Goal: Task Accomplishment & Management: Use online tool/utility

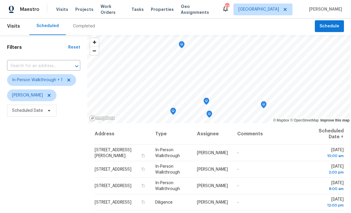
scroll to position [1, 0]
click at [58, 151] on div "Filters Reset ​ In-Person Walkthrough + 1 Mirsad Srna Scheduled Date" at bounding box center [43, 164] width 87 height 258
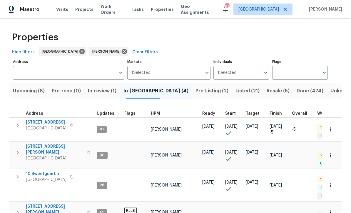
scroll to position [0, 0]
click at [37, 123] on span "177 Grandview Ln" at bounding box center [46, 122] width 41 height 6
click at [37, 171] on span "10 Sweetgum Ln" at bounding box center [46, 174] width 41 height 6
click at [33, 203] on span "8775 Lee Rd" at bounding box center [54, 209] width 57 height 12
click at [235, 92] on span "Listed (21)" at bounding box center [247, 91] width 24 height 8
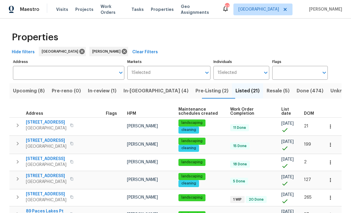
click at [195, 90] on span "Pre-Listing (2)" at bounding box center [211, 91] width 33 height 8
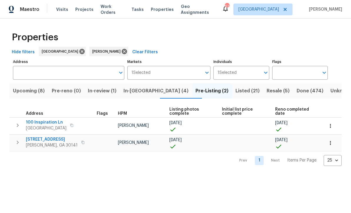
click at [40, 122] on span "100 Inspiration Ln" at bounding box center [46, 122] width 41 height 6
click at [39, 124] on span "100 Inspiration Ln" at bounding box center [46, 122] width 41 height 6
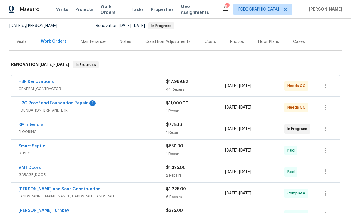
scroll to position [63, 0]
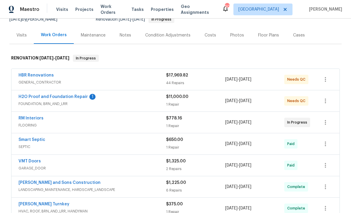
click at [49, 96] on link "H2O Proof and Foundation Repair" at bounding box center [52, 97] width 69 height 4
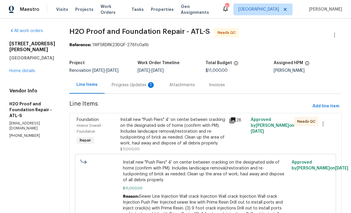
click at [112, 84] on div "Progress Updates 1" at bounding box center [133, 85] width 43 height 6
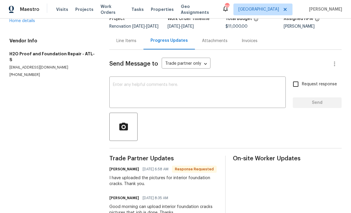
scroll to position [27, 0]
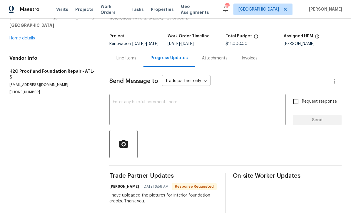
click at [113, 105] on textarea at bounding box center [197, 110] width 169 height 21
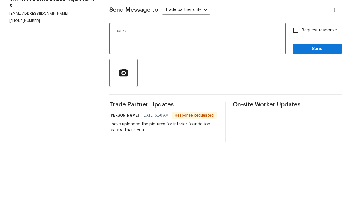
type textarea "Thanks"
click at [329, 116] on span "Send" at bounding box center [316, 119] width 39 height 7
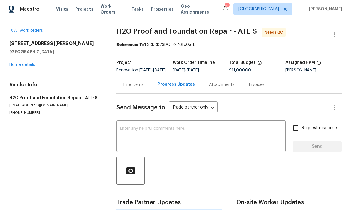
scroll to position [11, 0]
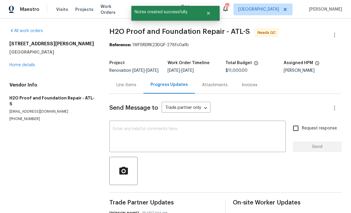
click at [123, 82] on div "Line Items" at bounding box center [126, 85] width 20 height 6
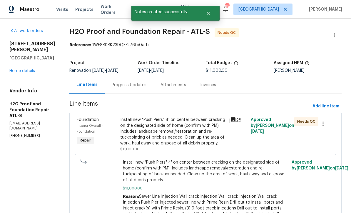
click at [137, 119] on div "Install new "Push Piers" 4' on center between cracking on the designated side o…" at bounding box center [172, 131] width 105 height 29
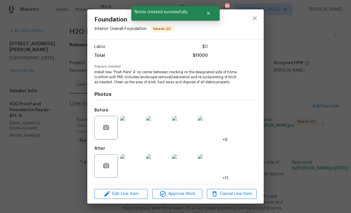
scroll to position [39, 0]
click at [132, 170] on img at bounding box center [131, 165] width 23 height 23
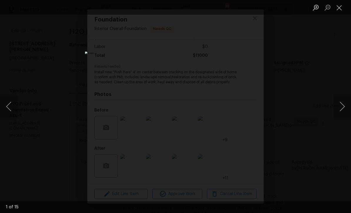
click at [341, 107] on button "Next image" at bounding box center [342, 106] width 18 height 23
click at [344, 105] on button "Next image" at bounding box center [342, 106] width 18 height 23
click at [345, 105] on button "Next image" at bounding box center [342, 106] width 18 height 23
click at [339, 107] on button "Next image" at bounding box center [342, 106] width 18 height 23
click at [343, 106] on button "Next image" at bounding box center [342, 106] width 18 height 23
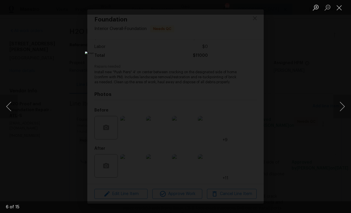
click at [343, 107] on button "Next image" at bounding box center [342, 106] width 18 height 23
click at [344, 106] on button "Next image" at bounding box center [342, 106] width 18 height 23
click at [340, 11] on button "Close lightbox" at bounding box center [339, 7] width 12 height 10
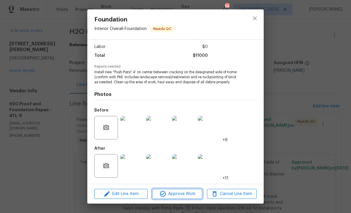
click at [169, 191] on span "Approve Work" at bounding box center [177, 193] width 46 height 7
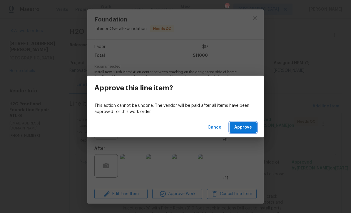
click at [241, 125] on span "Approve" at bounding box center [243, 127] width 18 height 7
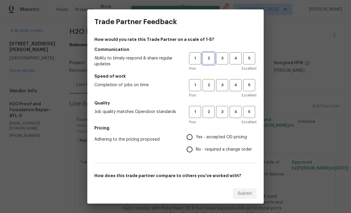
click at [210, 59] on span "2" at bounding box center [208, 58] width 11 height 7
click at [223, 85] on span "3" at bounding box center [221, 85] width 11 height 7
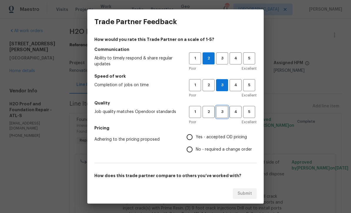
click at [222, 114] on span "3" at bounding box center [221, 111] width 11 height 7
click at [188, 136] on input "Yes - accepted OD pricing" at bounding box center [189, 137] width 12 height 12
radio input "true"
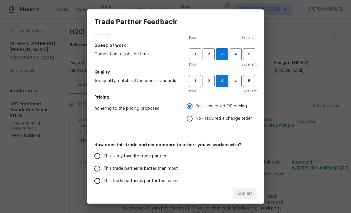
scroll to position [28, 0]
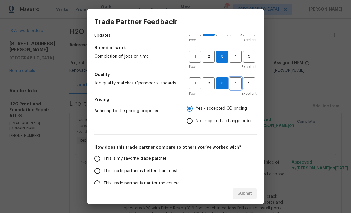
click at [231, 84] on span "4" at bounding box center [235, 83] width 11 height 7
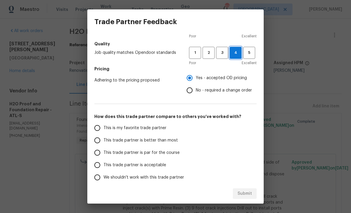
scroll to position [58, 0]
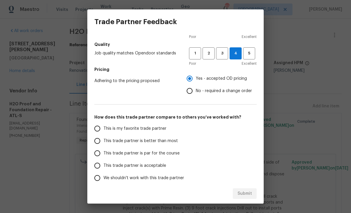
click at [99, 155] on input "This trade partner is par for the course" at bounding box center [97, 153] width 12 height 12
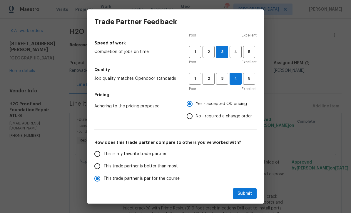
scroll to position [33, 0]
click at [243, 191] on span "Submit" at bounding box center [244, 193] width 14 height 7
radio input "true"
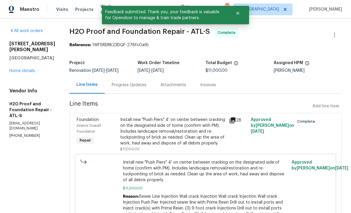
click at [14, 73] on link "Home details" at bounding box center [22, 71] width 26 height 4
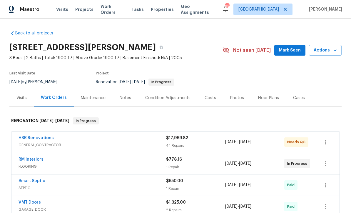
click at [28, 157] on link "RM Interiors" at bounding box center [30, 159] width 25 height 4
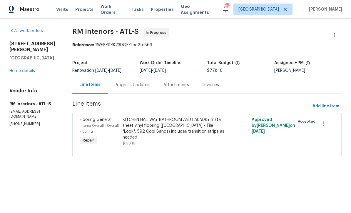
click at [14, 69] on link "Home details" at bounding box center [22, 71] width 26 height 4
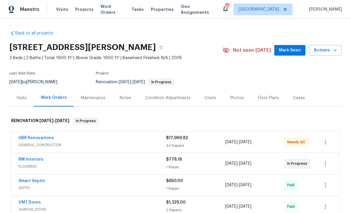
click at [291, 48] on span "Mark Seen" at bounding box center [290, 50] width 22 height 7
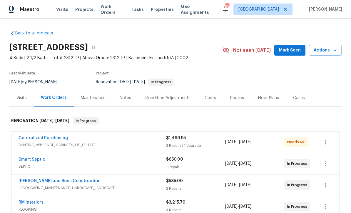
click at [36, 137] on link "Centralized Purchasing" at bounding box center [42, 138] width 49 height 4
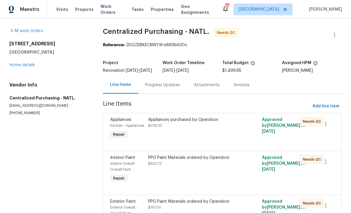
click at [160, 133] on div "Appliances purchased by Opendoor $418.30" at bounding box center [193, 128] width 95 height 27
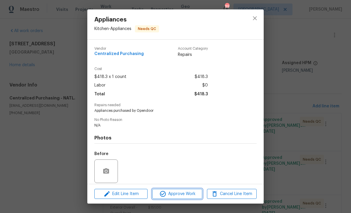
click at [169, 196] on span "Approve Work" at bounding box center [177, 193] width 46 height 7
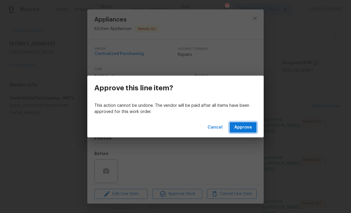
click at [240, 130] on span "Approve" at bounding box center [243, 127] width 18 height 7
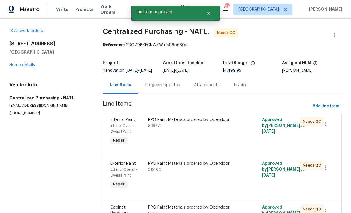
click at [158, 138] on div "PPG Paint Materials ordered by Opendoor $662.72" at bounding box center [193, 131] width 95 height 33
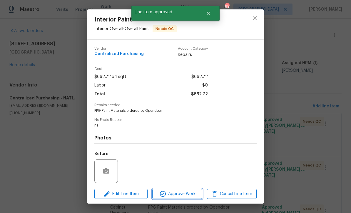
click at [169, 195] on span "Approve Work" at bounding box center [177, 193] width 46 height 7
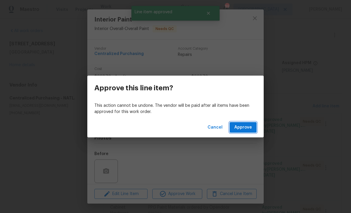
click at [238, 127] on span "Approve" at bounding box center [243, 127] width 18 height 7
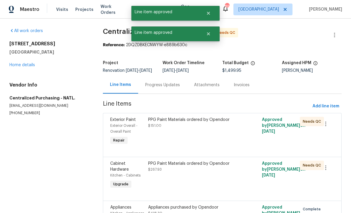
click at [153, 127] on span "$151.00" at bounding box center [154, 126] width 13 height 4
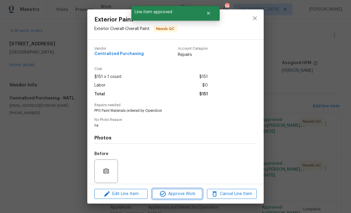
click at [166, 194] on icon "button" at bounding box center [162, 193] width 7 height 7
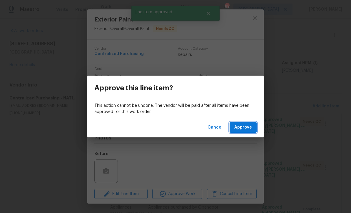
click at [238, 128] on span "Approve" at bounding box center [243, 127] width 18 height 7
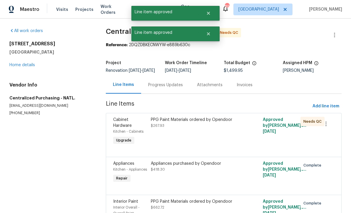
click at [162, 140] on div "PPG Paint Materials ordered by Opendoor $267.93" at bounding box center [195, 131] width 93 height 33
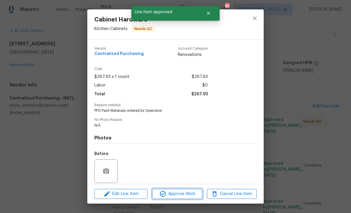
click at [176, 194] on span "Approve Work" at bounding box center [177, 193] width 46 height 7
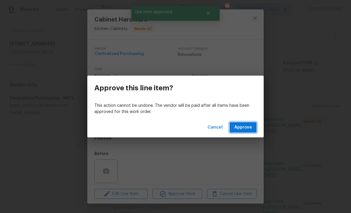
click at [243, 127] on span "Approve" at bounding box center [243, 127] width 18 height 7
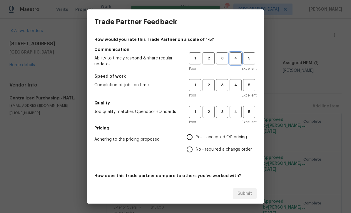
click at [233, 58] on span "4" at bounding box center [235, 58] width 11 height 7
click at [233, 82] on span "4" at bounding box center [235, 85] width 11 height 7
click at [234, 110] on span "4" at bounding box center [235, 111] width 11 height 7
click at [190, 138] on input "Yes - accepted OD pricing" at bounding box center [189, 137] width 12 height 12
radio input "true"
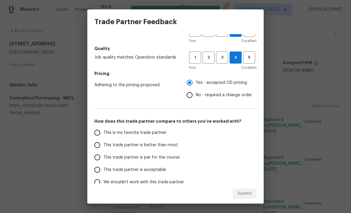
scroll to position [55, 0]
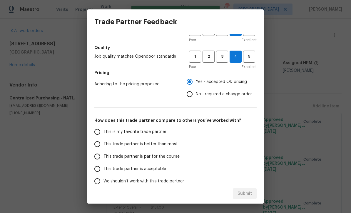
click at [97, 158] on input "This trade partner is par for the course" at bounding box center [97, 156] width 12 height 12
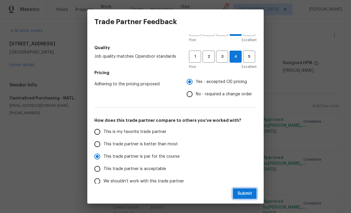
click at [238, 194] on span "Submit" at bounding box center [244, 193] width 14 height 7
radio input "true"
radio input "false"
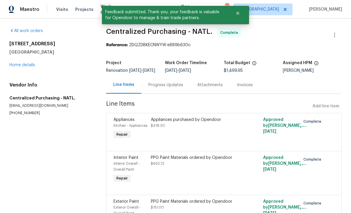
click at [18, 66] on link "Home details" at bounding box center [22, 65] width 26 height 4
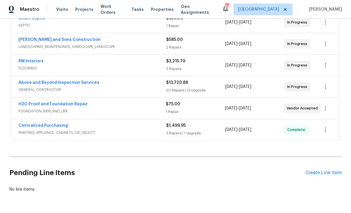
scroll to position [119, 0]
click at [43, 102] on link "H2O Proof and Foundation Repair" at bounding box center [52, 104] width 69 height 4
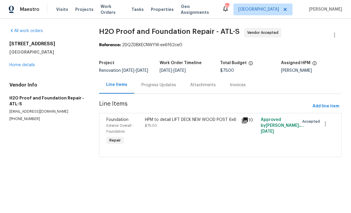
click at [164, 135] on div "HPM to detail LIFT DECK NEW WOOD POST 6x6 $75.00" at bounding box center [191, 131] width 96 height 33
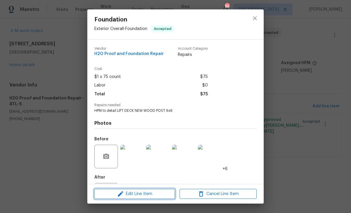
click at [121, 191] on icon "button" at bounding box center [120, 193] width 7 height 7
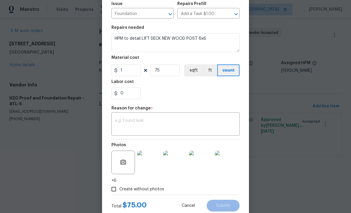
scroll to position [68, 0]
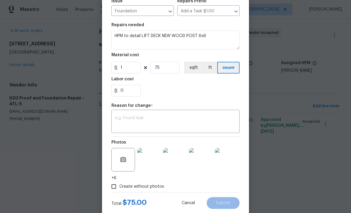
click at [117, 115] on div "x ​" at bounding box center [175, 122] width 128 height 22
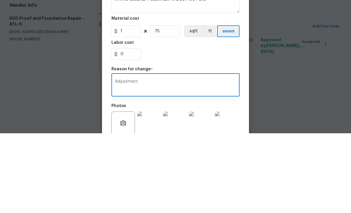
scroll to position [18, 0]
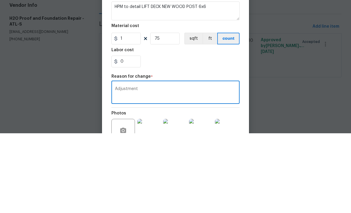
type textarea "Adjustment"
click at [159, 112] on input "75" at bounding box center [164, 118] width 29 height 12
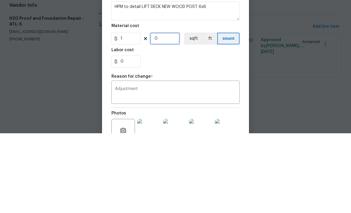
type input "1"
click at [129, 112] on input "1" at bounding box center [125, 118] width 29 height 12
type input "150"
click at [168, 135] on div "0" at bounding box center [175, 141] width 128 height 12
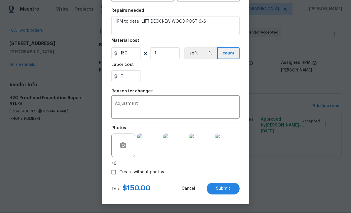
scroll to position [84, 0]
click at [225, 188] on span "Submit" at bounding box center [223, 188] width 14 height 4
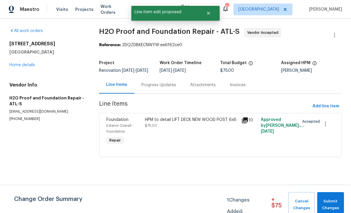
scroll to position [0, 0]
click at [331, 201] on span "Submit Changes" at bounding box center [330, 205] width 21 height 14
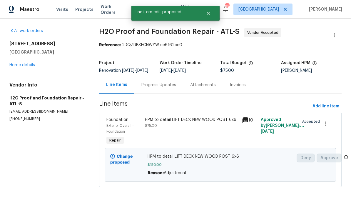
click at [152, 87] on div "Progress Updates" at bounding box center [158, 85] width 35 height 6
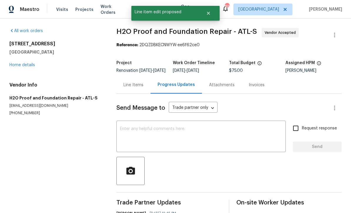
click at [120, 132] on textarea at bounding box center [201, 137] width 162 height 21
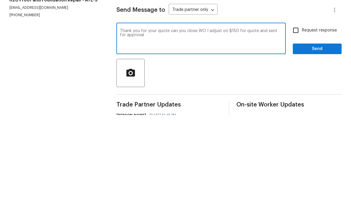
type textarea "Thank you for your quote can you close WO I adjust on $150 for quote and sent f…"
click at [294, 122] on input "Request response" at bounding box center [295, 128] width 12 height 12
checkbox input "true"
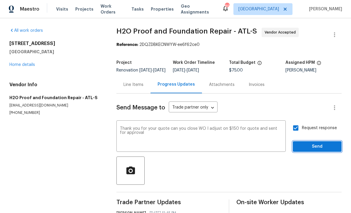
click at [312, 143] on span "Send" at bounding box center [316, 146] width 39 height 7
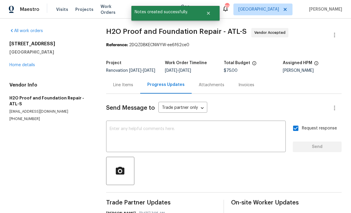
click at [20, 63] on link "Home details" at bounding box center [22, 65] width 26 height 4
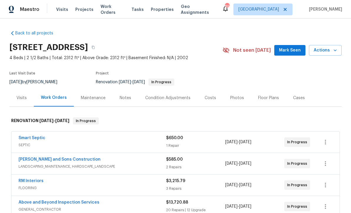
click at [292, 47] on span "Mark Seen" at bounding box center [290, 50] width 22 height 7
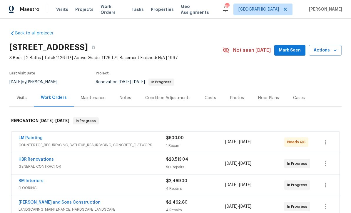
click at [289, 50] on span "Mark Seen" at bounding box center [290, 50] width 22 height 7
click at [27, 139] on link "LM Painting" at bounding box center [30, 138] width 24 height 4
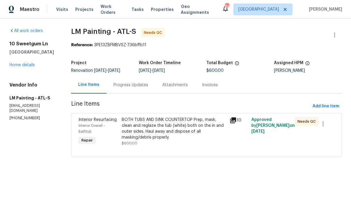
click at [161, 134] on div "BOTH TUBS AND SINK COUNTERTOP Prep, mask, clean and reglaze the tub (white) bot…" at bounding box center [174, 128] width 105 height 23
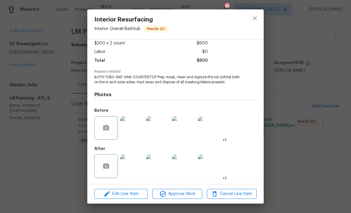
scroll to position [35, 0]
click at [134, 166] on img at bounding box center [131, 165] width 23 height 23
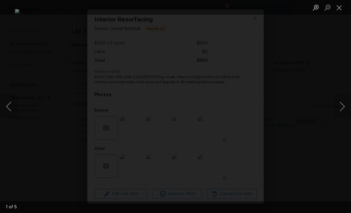
click at [343, 106] on button "Next image" at bounding box center [342, 106] width 18 height 23
click at [343, 103] on button "Next image" at bounding box center [342, 106] width 18 height 23
click at [344, 102] on button "Next image" at bounding box center [342, 106] width 18 height 23
click at [344, 103] on button "Next image" at bounding box center [342, 106] width 18 height 23
click at [344, 107] on button "Next image" at bounding box center [342, 106] width 18 height 23
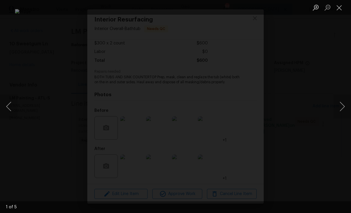
click at [339, 9] on button "Close lightbox" at bounding box center [339, 7] width 12 height 10
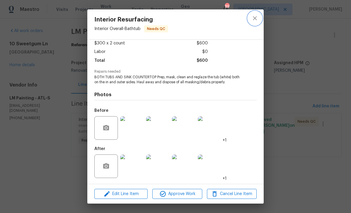
click at [254, 18] on icon "close" at bounding box center [254, 18] width 7 height 7
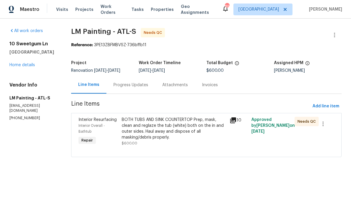
click at [139, 88] on div "Progress Updates" at bounding box center [130, 85] width 35 height 6
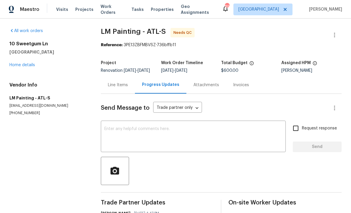
click at [24, 65] on link "Home details" at bounding box center [22, 65] width 26 height 4
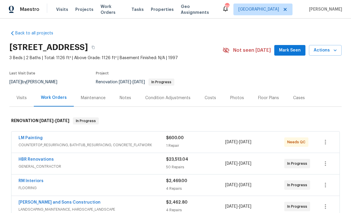
click at [289, 50] on span "Mark Seen" at bounding box center [290, 50] width 22 height 7
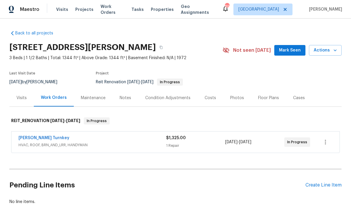
click at [29, 137] on link "[PERSON_NAME] Turnkey" at bounding box center [43, 138] width 51 height 4
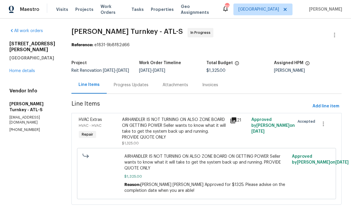
click at [123, 88] on div "Progress Updates" at bounding box center [131, 85] width 35 height 6
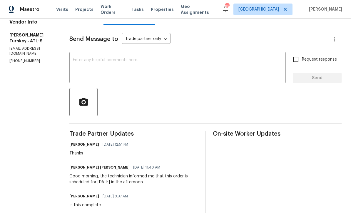
scroll to position [70, 0]
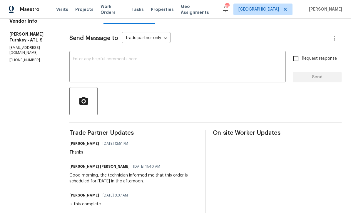
click at [74, 64] on textarea at bounding box center [177, 67] width 209 height 21
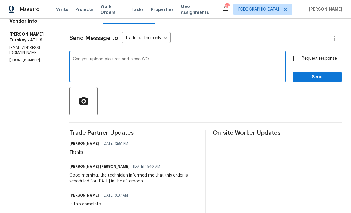
type textarea "Can you upload pictures and close WO"
click at [294, 64] on input "Request response" at bounding box center [295, 58] width 12 height 12
checkbox input "true"
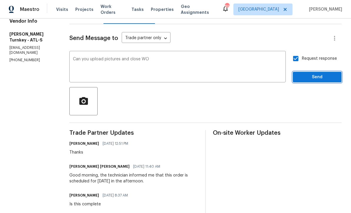
click at [309, 81] on span "Send" at bounding box center [316, 76] width 39 height 7
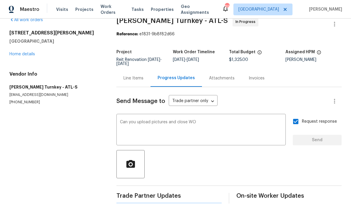
scroll to position [0, 0]
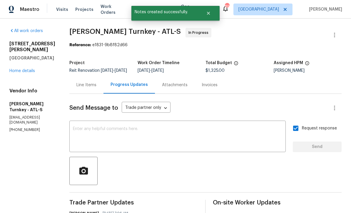
click at [16, 71] on link "Home details" at bounding box center [22, 71] width 26 height 4
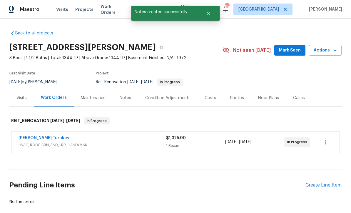
click at [293, 51] on span "Mark Seen" at bounding box center [290, 50] width 22 height 7
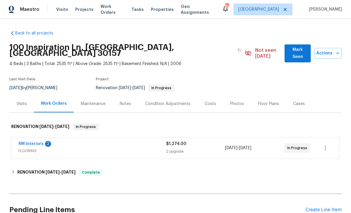
click at [28, 141] on link "RM Interiors" at bounding box center [30, 143] width 25 height 4
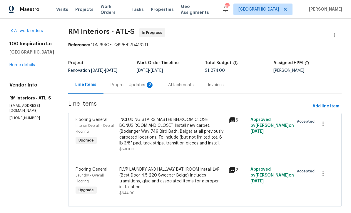
click at [119, 84] on div "Progress Updates 2" at bounding box center [131, 85] width 43 height 6
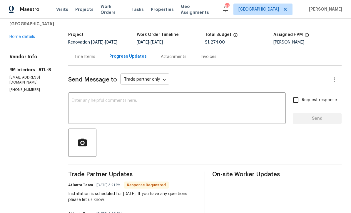
scroll to position [23, 0]
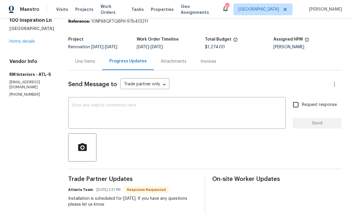
click at [79, 63] on div "Line Items" at bounding box center [85, 61] width 20 height 6
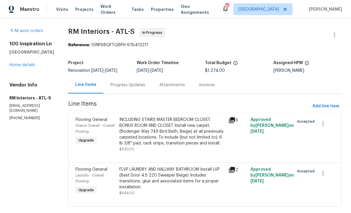
scroll to position [11, 0]
click at [147, 122] on div "INCLUDING STAIRS MASTER BEDROOM CLOSET BONUS ROOM AND CLOSET Install new carpet…" at bounding box center [172, 131] width 106 height 29
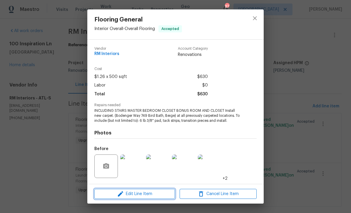
click at [132, 196] on span "Edit Line Item" at bounding box center [134, 193] width 77 height 7
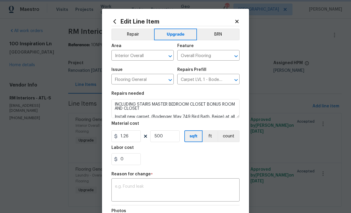
scroll to position [0, 0]
click at [237, 21] on icon at bounding box center [236, 21] width 3 height 3
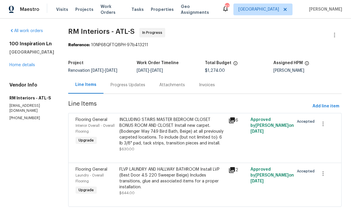
click at [117, 82] on div "Progress Updates" at bounding box center [127, 85] width 35 height 6
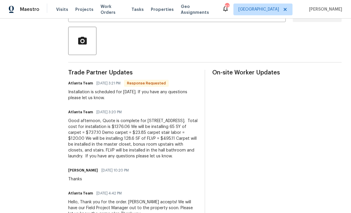
scroll to position [134, 0]
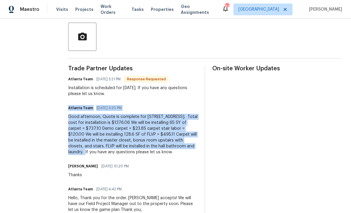
copy div "Atlanta Team [DATE] 3:20 PM Good afternoon, Quote is complete for [STREET_ADDRE…"
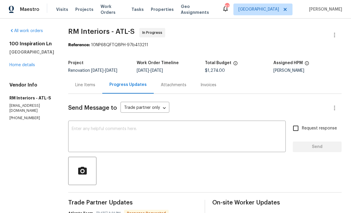
scroll to position [0, 0]
click at [80, 82] on div "Line Items" at bounding box center [85, 85] width 20 height 6
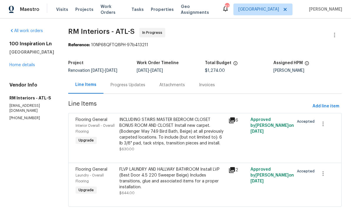
click at [139, 120] on div "INCLUDING STAIRS MASTER BEDROOM CLOSET BONUS ROOM AND CLOSET Install new carpet…" at bounding box center [172, 131] width 106 height 29
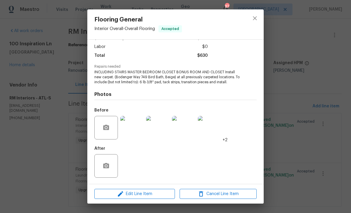
scroll to position [39, 0]
click at [134, 193] on span "Edit Line Item" at bounding box center [134, 193] width 77 height 7
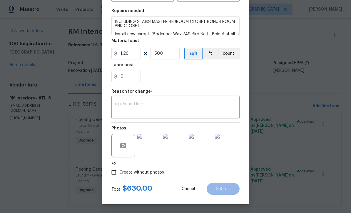
scroll to position [84, 0]
click at [164, 57] on input "500" at bounding box center [164, 54] width 29 height 12
click at [165, 55] on input "580" at bounding box center [164, 54] width 29 height 12
click at [161, 56] on input "582" at bounding box center [164, 54] width 29 height 12
type input "581"
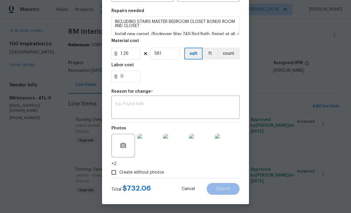
click at [166, 73] on div "0" at bounding box center [175, 76] width 128 height 12
click at [118, 100] on div "x ​" at bounding box center [175, 108] width 128 height 22
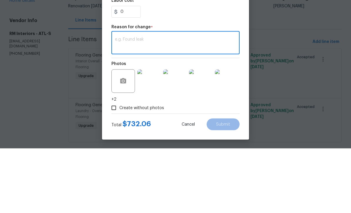
click at [120, 102] on textarea at bounding box center [175, 108] width 121 height 12
paste textarea "Atlanta Team [DATE] 3:20 PM Good afternoon, Quote is complete for [STREET_ADDRE…"
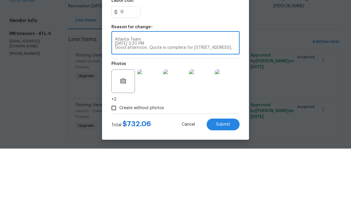
scroll to position [25, 0]
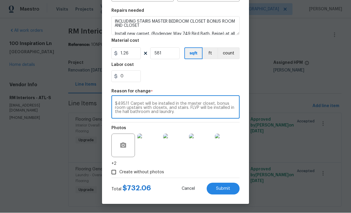
type textarea "Atlanta Team [DATE] 3:20 PM Good afternoon, Quote is complete for [STREET_ADDRE…"
click at [221, 187] on span "Submit" at bounding box center [223, 188] width 14 height 4
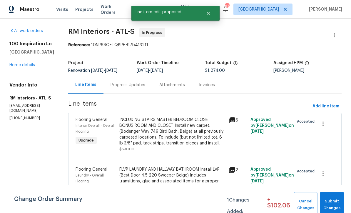
scroll to position [0, 0]
click at [333, 201] on span "Submit Changes" at bounding box center [331, 205] width 18 height 14
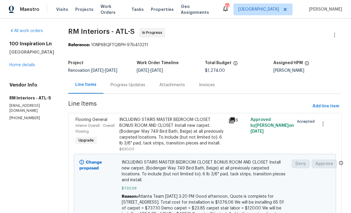
click at [122, 84] on div "Progress Updates" at bounding box center [127, 85] width 35 height 6
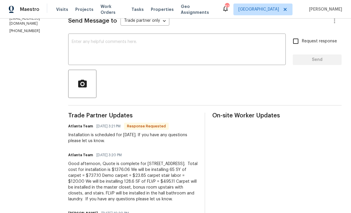
scroll to position [92, 0]
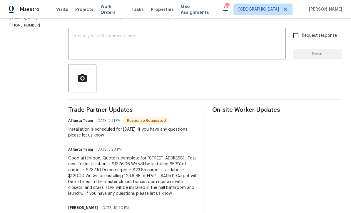
click at [72, 39] on textarea at bounding box center [177, 44] width 210 height 21
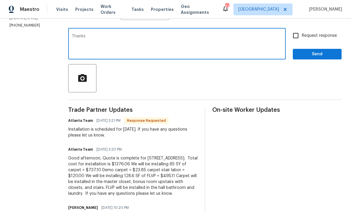
type textarea "Thanks"
click at [327, 57] on span "Send" at bounding box center [316, 53] width 39 height 7
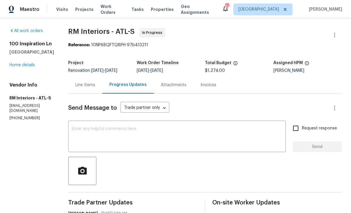
click at [348, 67] on div "All work orders 100 Inspiration [GEOGRAPHIC_DATA] Home details Vendor Info RM I…" at bounding box center [175, 216] width 351 height 396
